Goal: Information Seeking & Learning: Learn about a topic

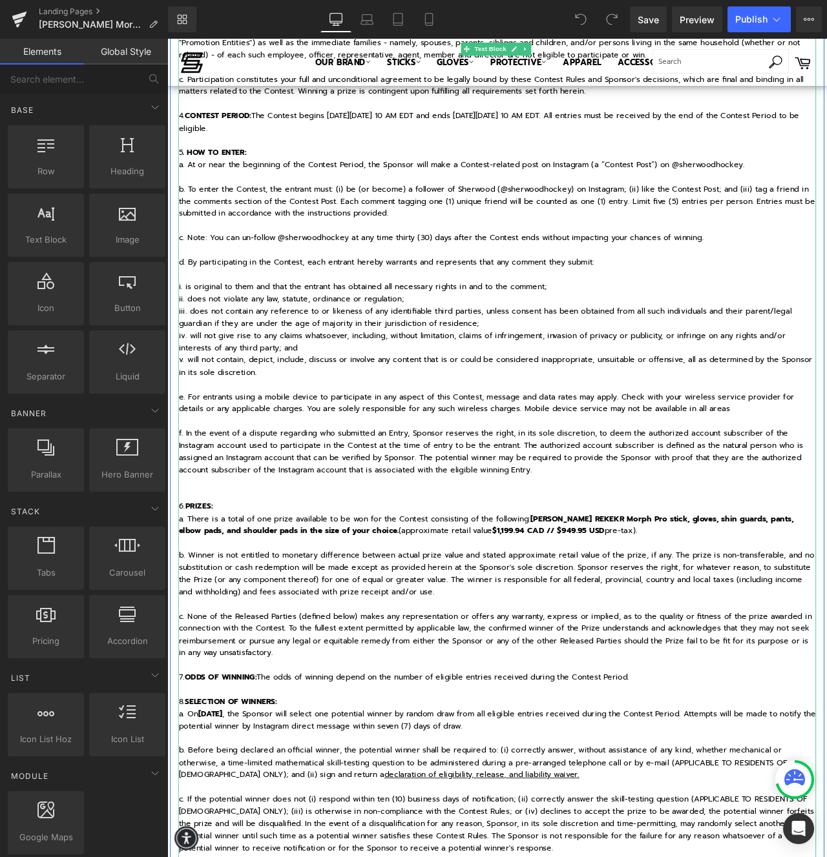
scroll to position [572, 0]
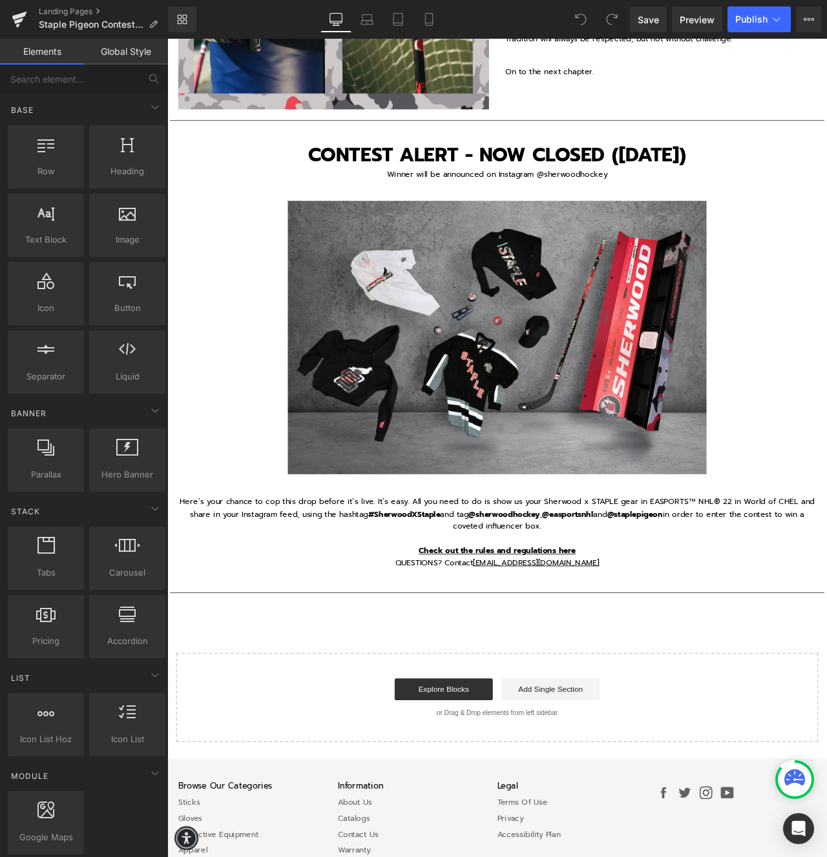
scroll to position [2106, 0]
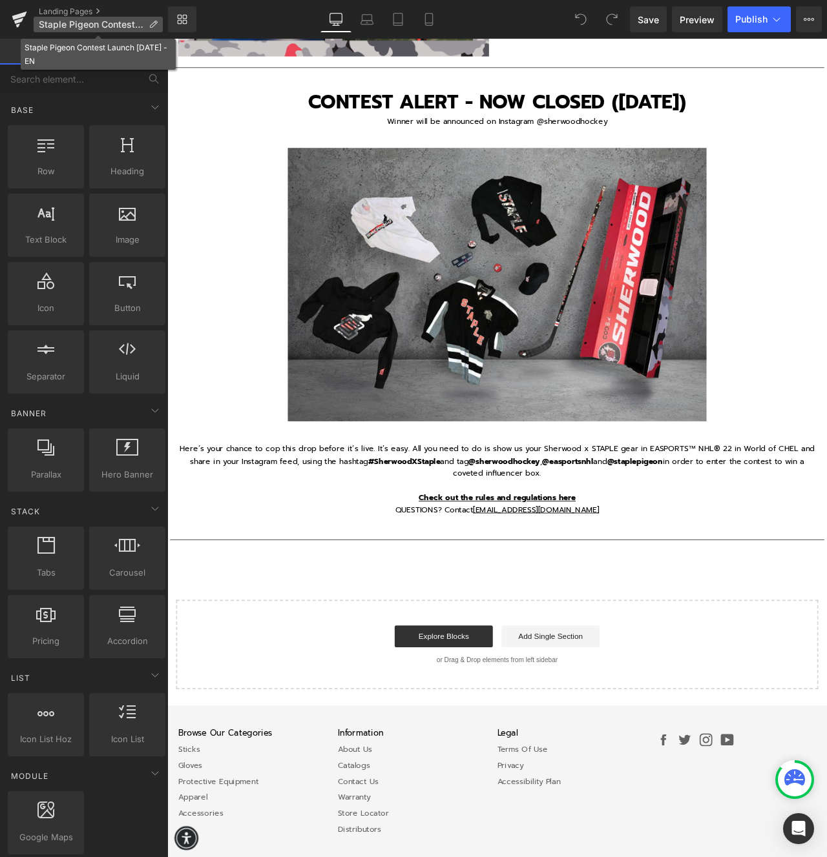
click at [94, 24] on span "Staple Pigeon Contest Launch Nov 30 - EN" at bounding box center [91, 24] width 105 height 10
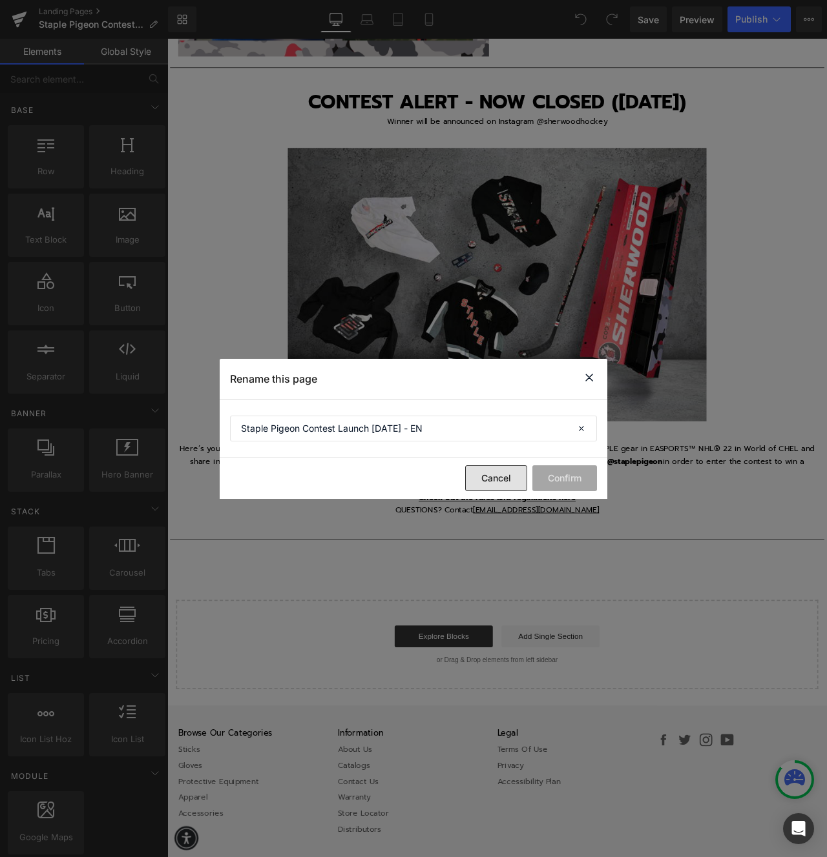
drag, startPoint x: 488, startPoint y: 477, endPoint x: 315, endPoint y: 447, distance: 175.1
click at [488, 477] on button "Cancel" at bounding box center [496, 479] width 62 height 26
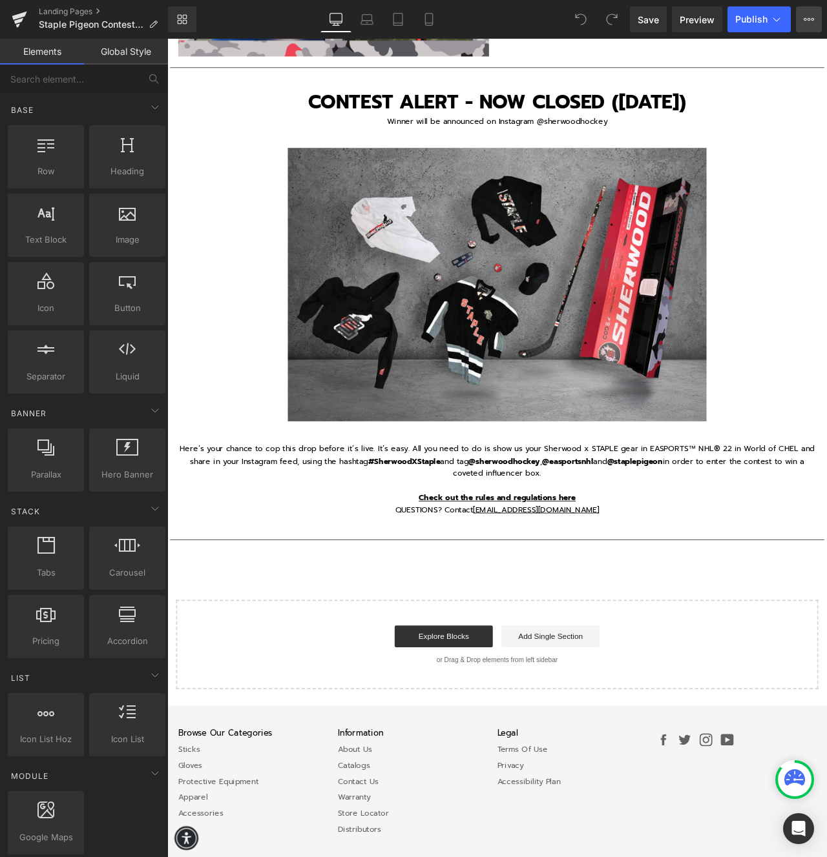
click at [805, 22] on icon at bounding box center [808, 19] width 10 height 10
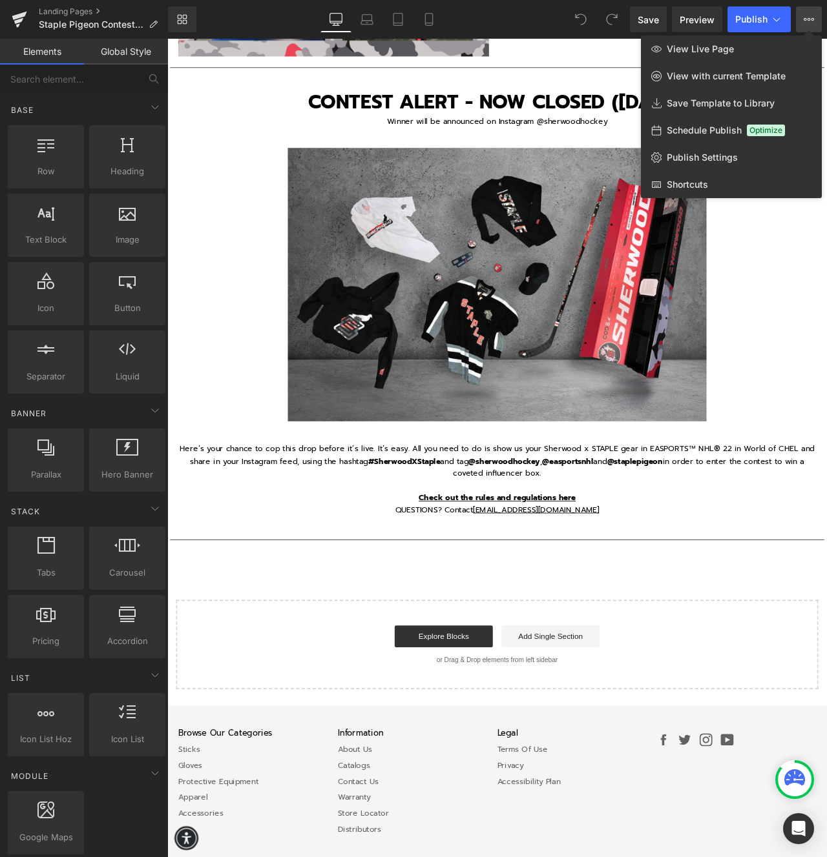
click at [808, 20] on icon at bounding box center [808, 19] width 3 height 3
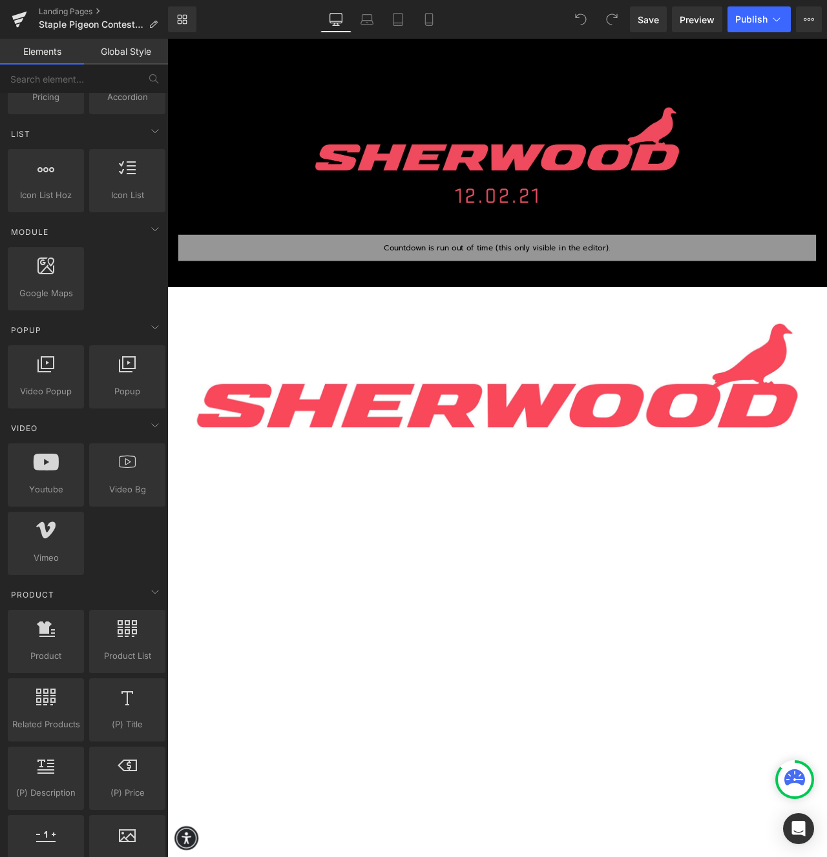
scroll to position [0, 0]
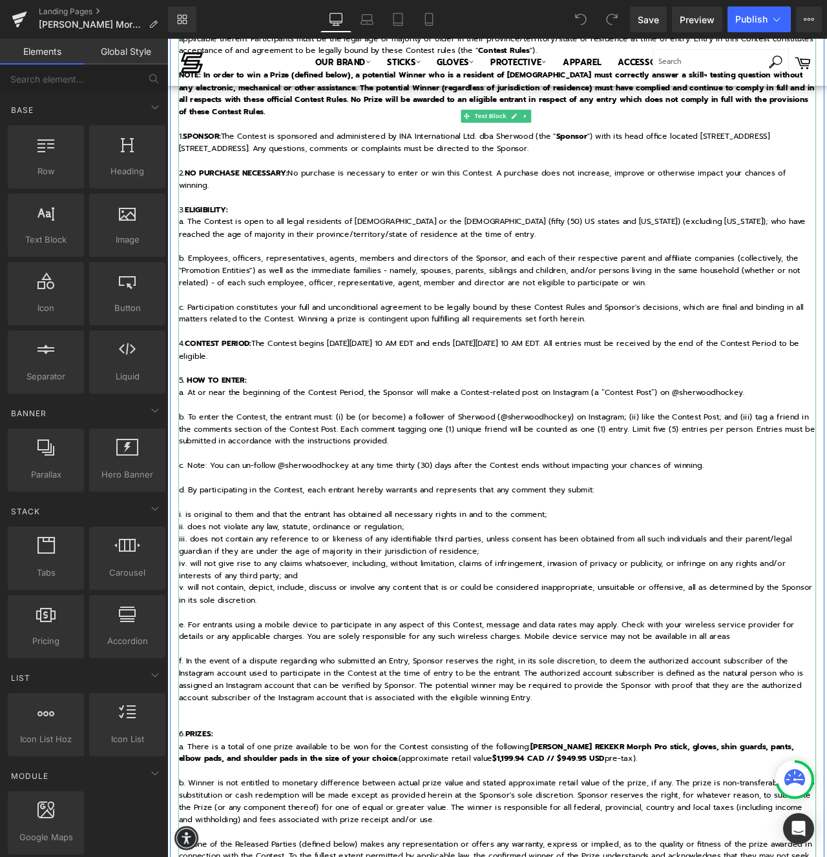
scroll to position [388, 0]
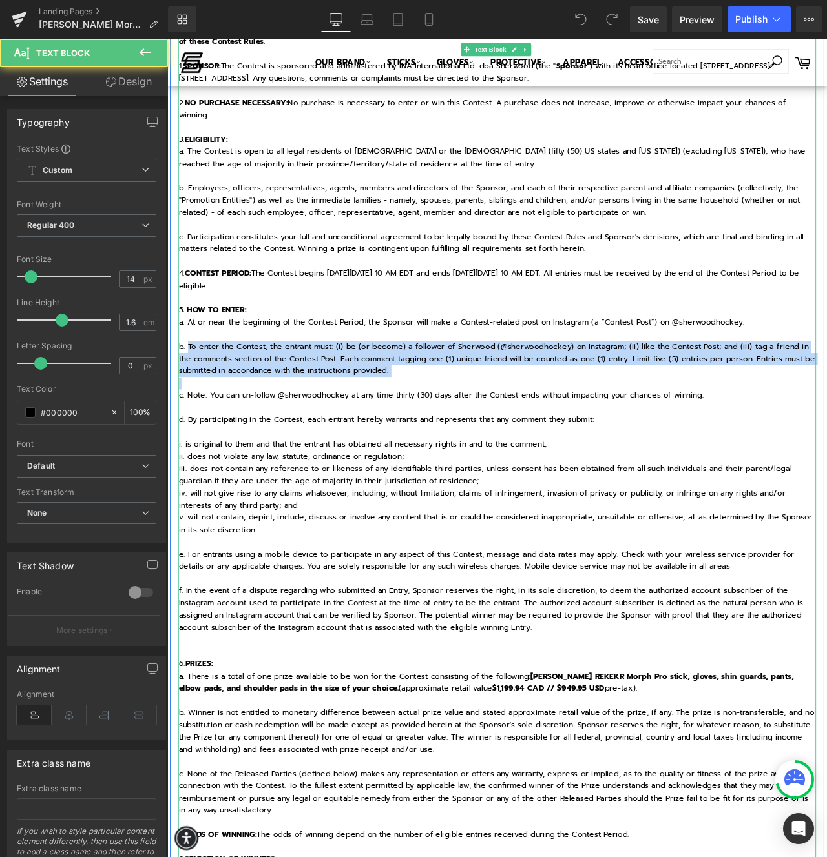
drag, startPoint x: 189, startPoint y: 404, endPoint x: 438, endPoint y: 442, distance: 251.5
